Goal: Task Accomplishment & Management: Use online tool/utility

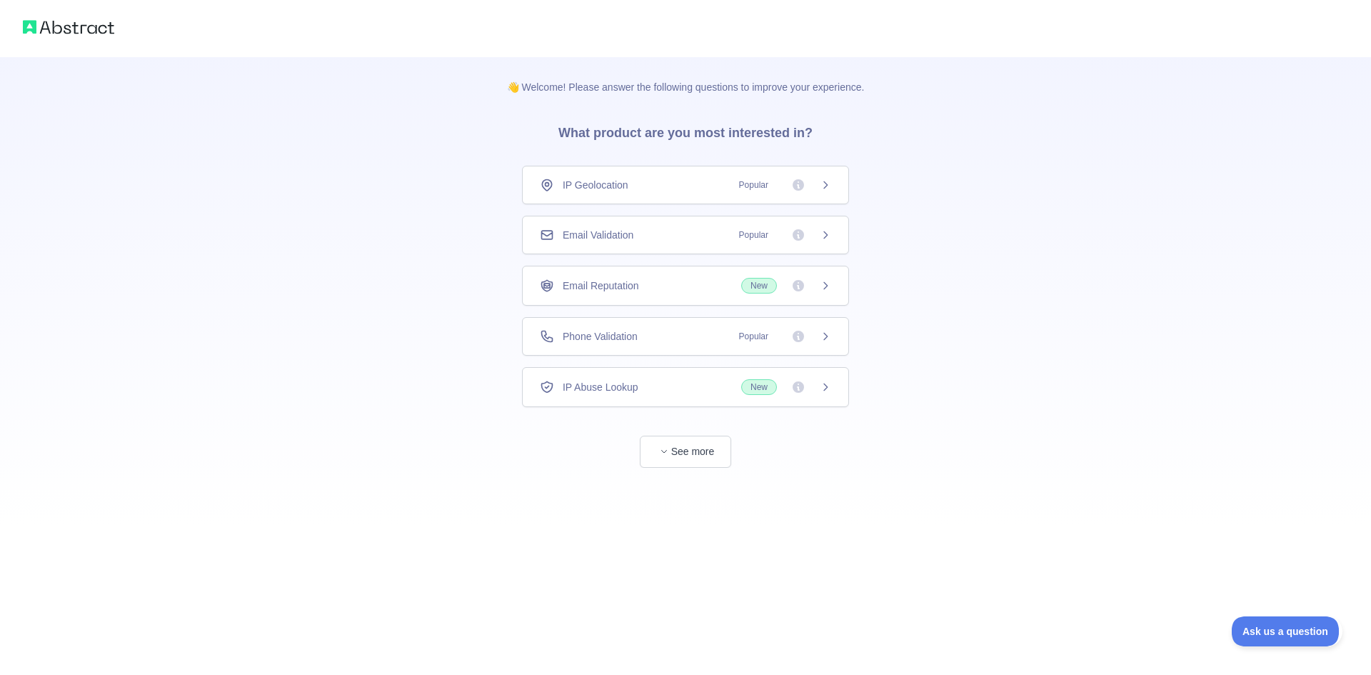
click at [715, 333] on div "Phone Validation Popular" at bounding box center [685, 336] width 291 height 14
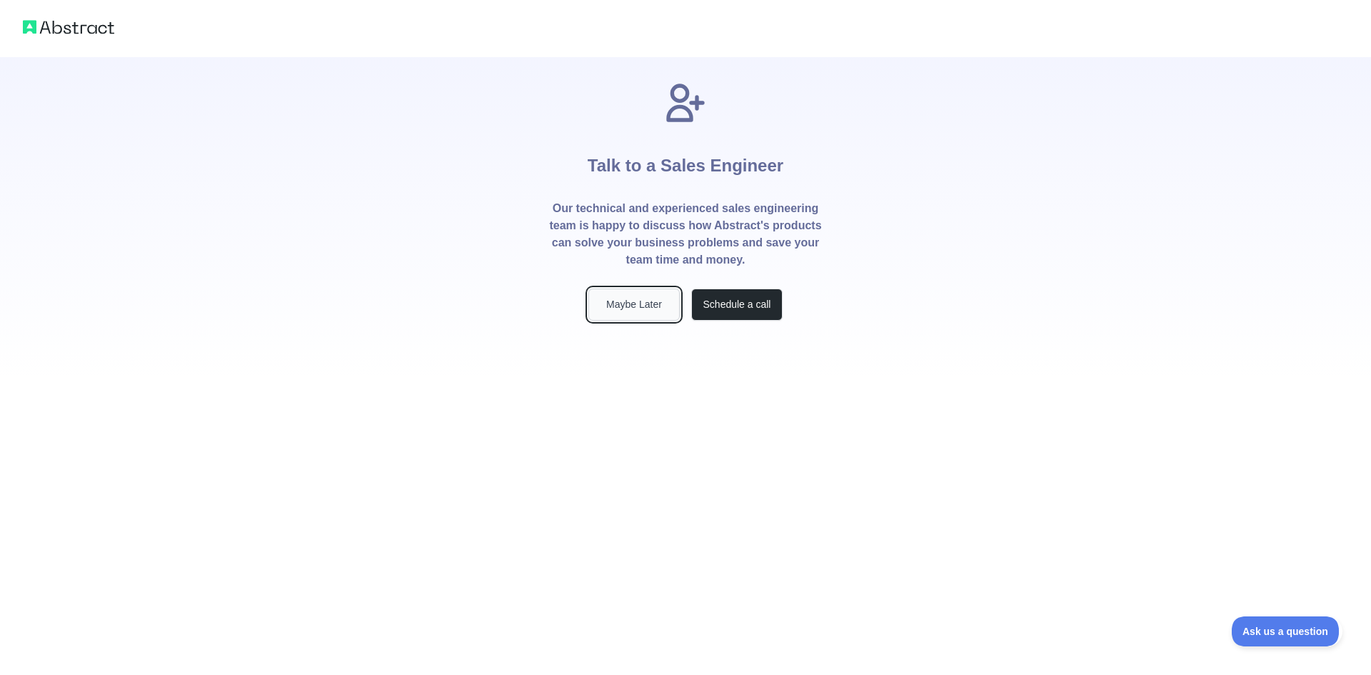
click at [653, 303] on button "Maybe Later" at bounding box center [633, 304] width 91 height 32
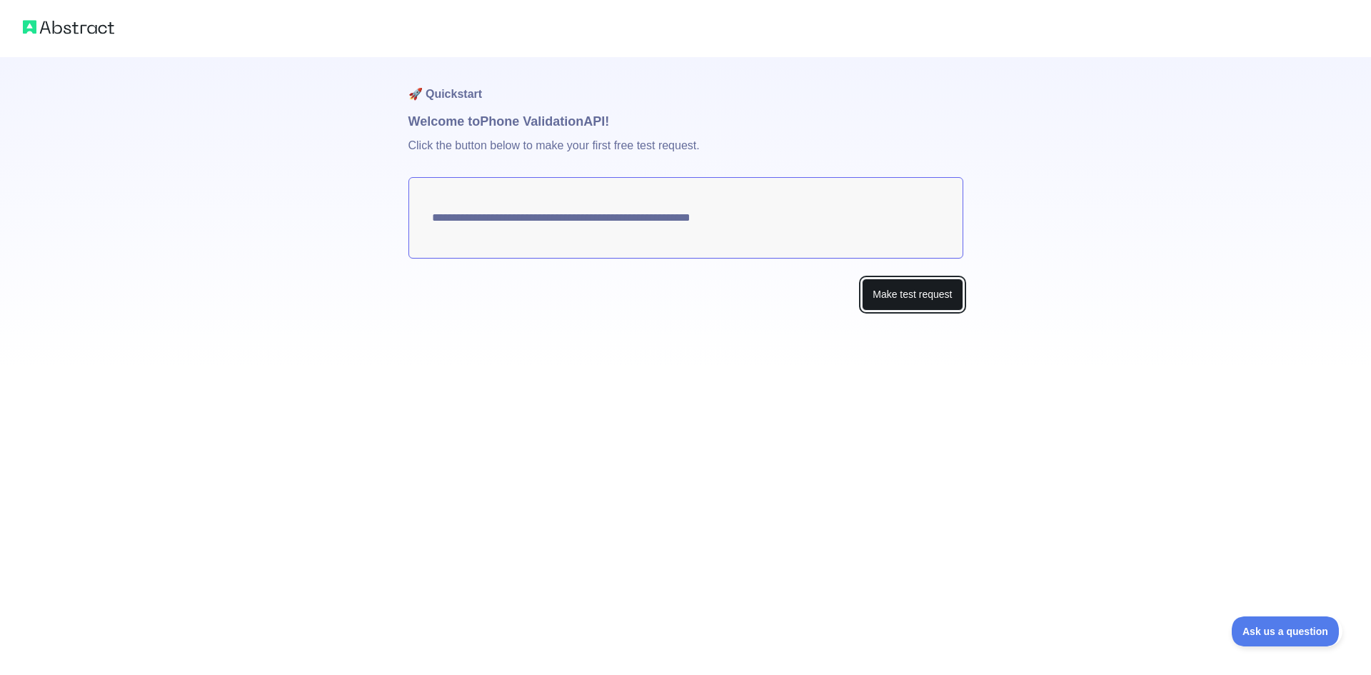
click at [884, 290] on button "Make test request" at bounding box center [912, 294] width 101 height 32
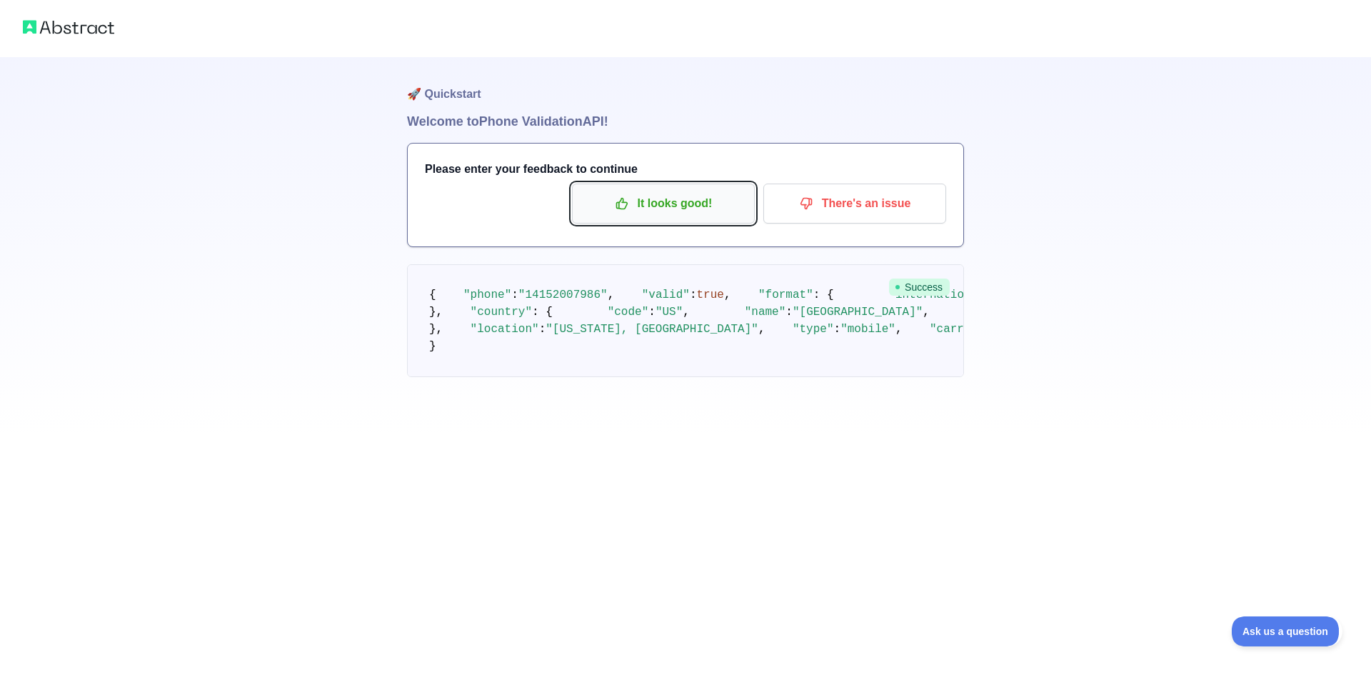
click at [689, 202] on p "It looks good!" at bounding box center [663, 203] width 161 height 24
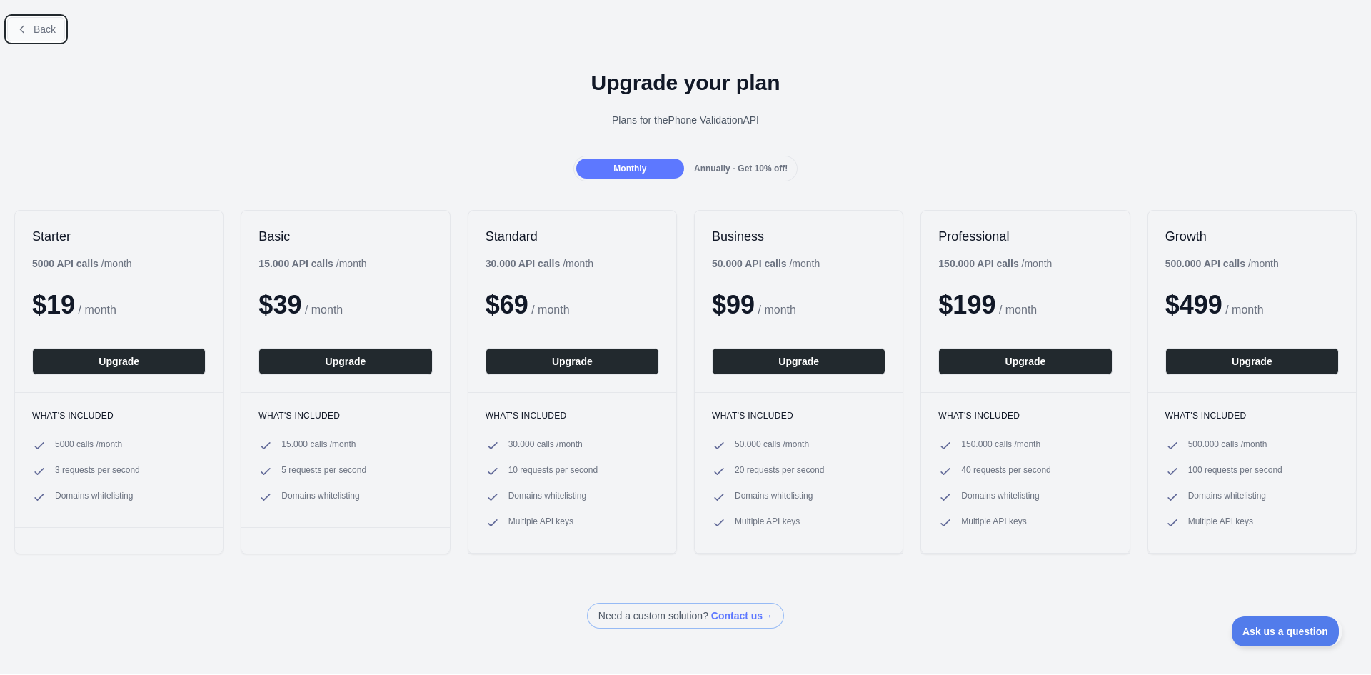
click at [38, 34] on span "Back" at bounding box center [45, 29] width 22 height 11
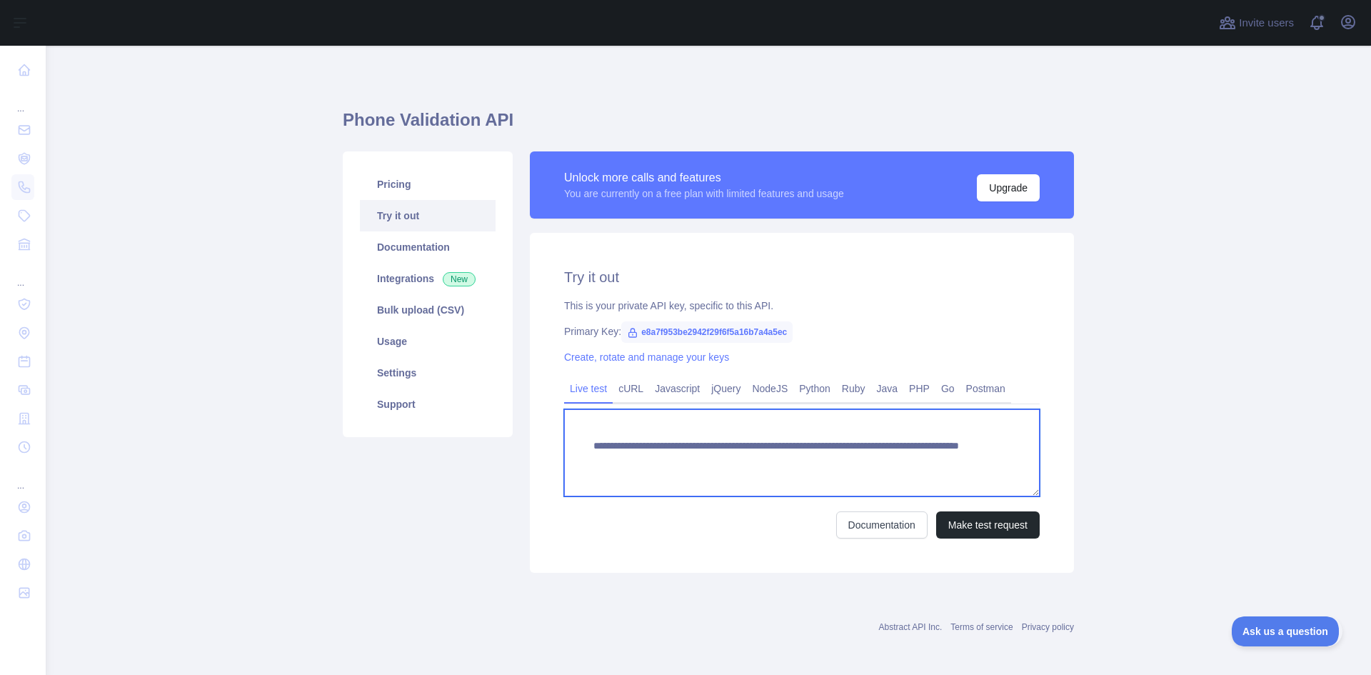
drag, startPoint x: 629, startPoint y: 462, endPoint x: 788, endPoint y: 456, distance: 159.4
click at [788, 456] on textarea "**********" at bounding box center [802, 452] width 476 height 87
drag, startPoint x: 795, startPoint y: 461, endPoint x: 627, endPoint y: 461, distance: 167.8
click at [627, 461] on textarea "**********" at bounding box center [802, 452] width 476 height 87
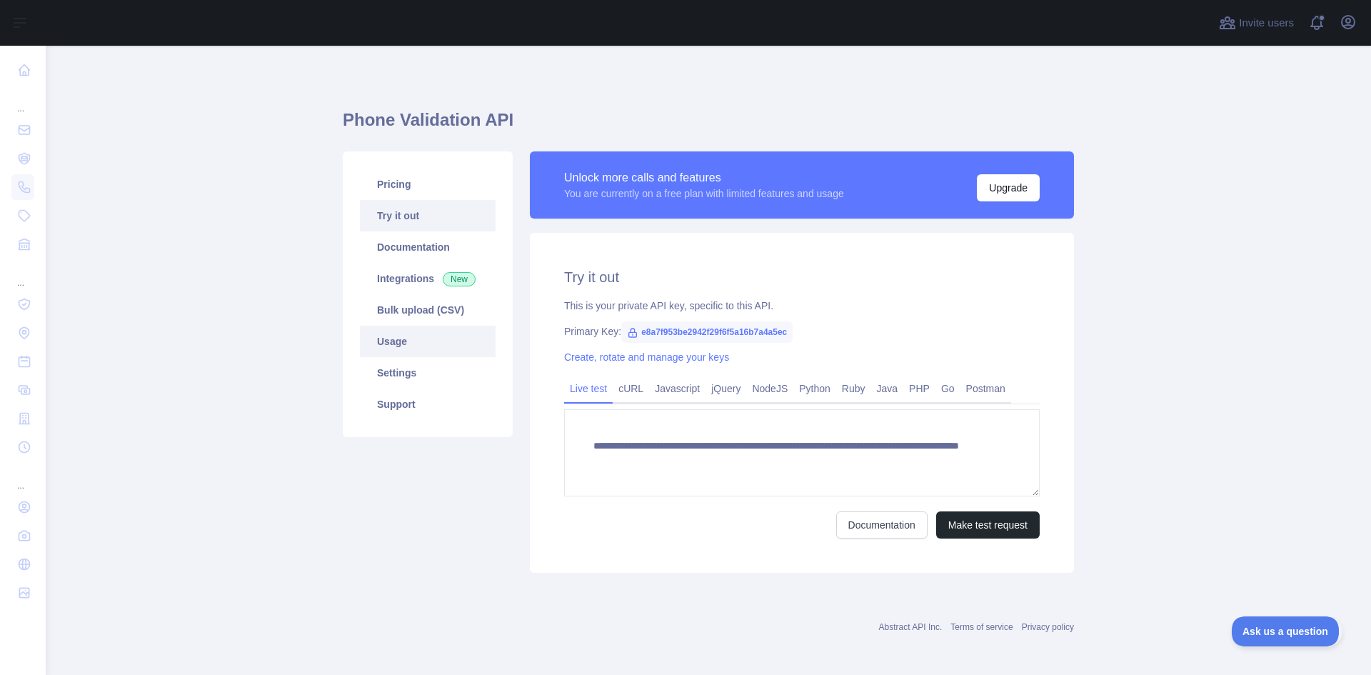
click at [388, 346] on link "Usage" at bounding box center [428, 341] width 136 height 31
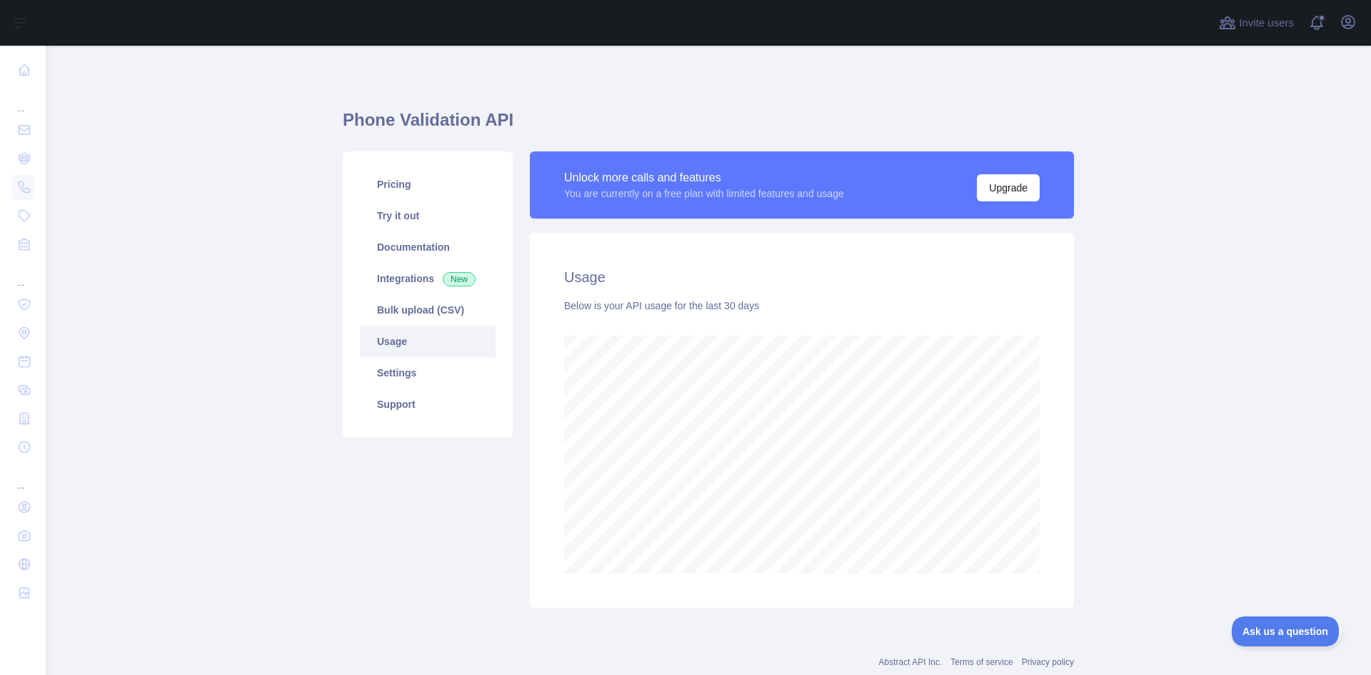
scroll to position [629, 1314]
click at [385, 366] on link "Settings" at bounding box center [428, 372] width 136 height 31
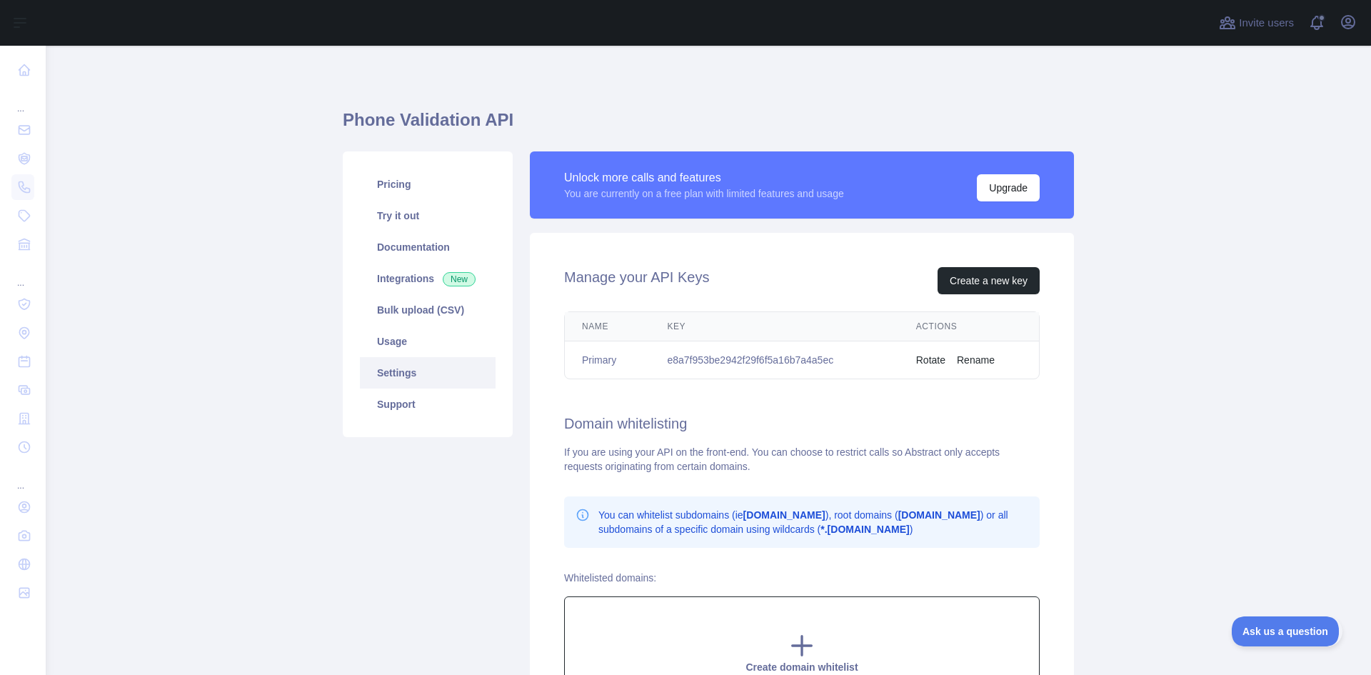
scroll to position [174, 0]
